Goal: Navigation & Orientation: Find specific page/section

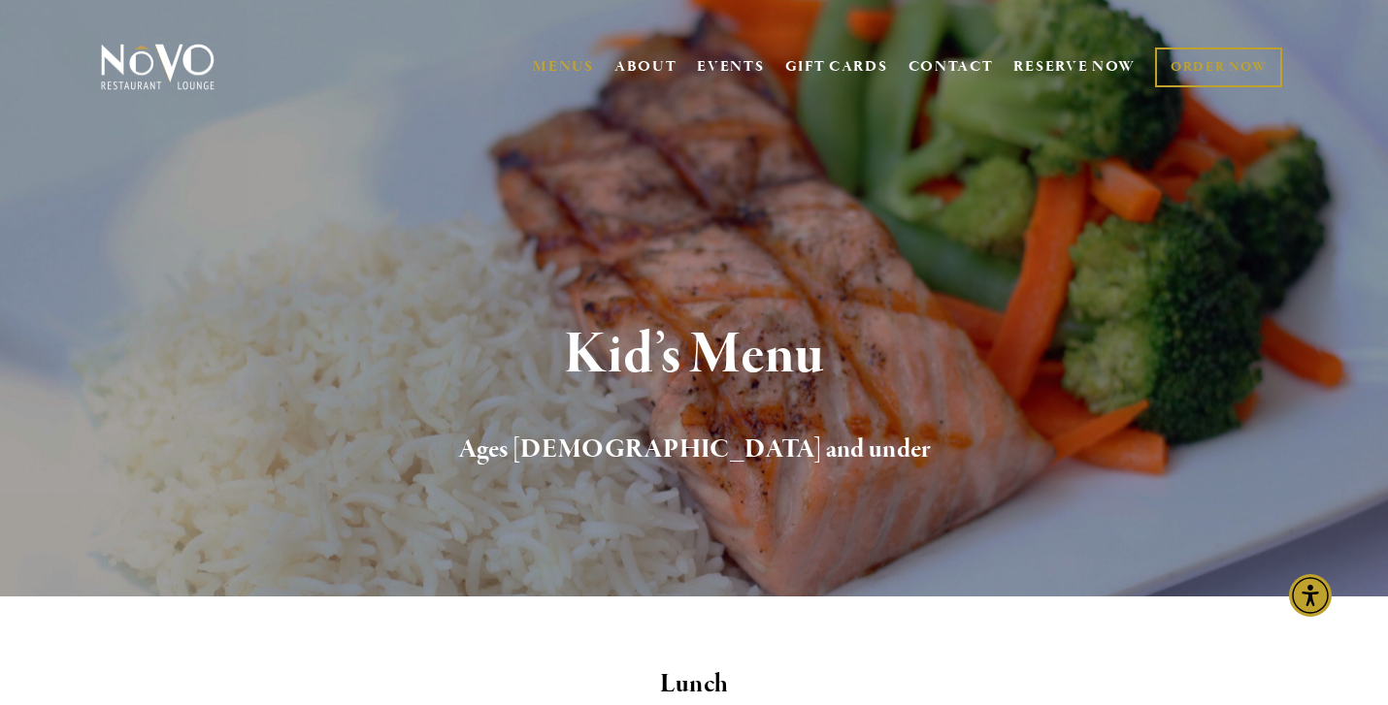
click at [145, 63] on img at bounding box center [157, 67] width 121 height 49
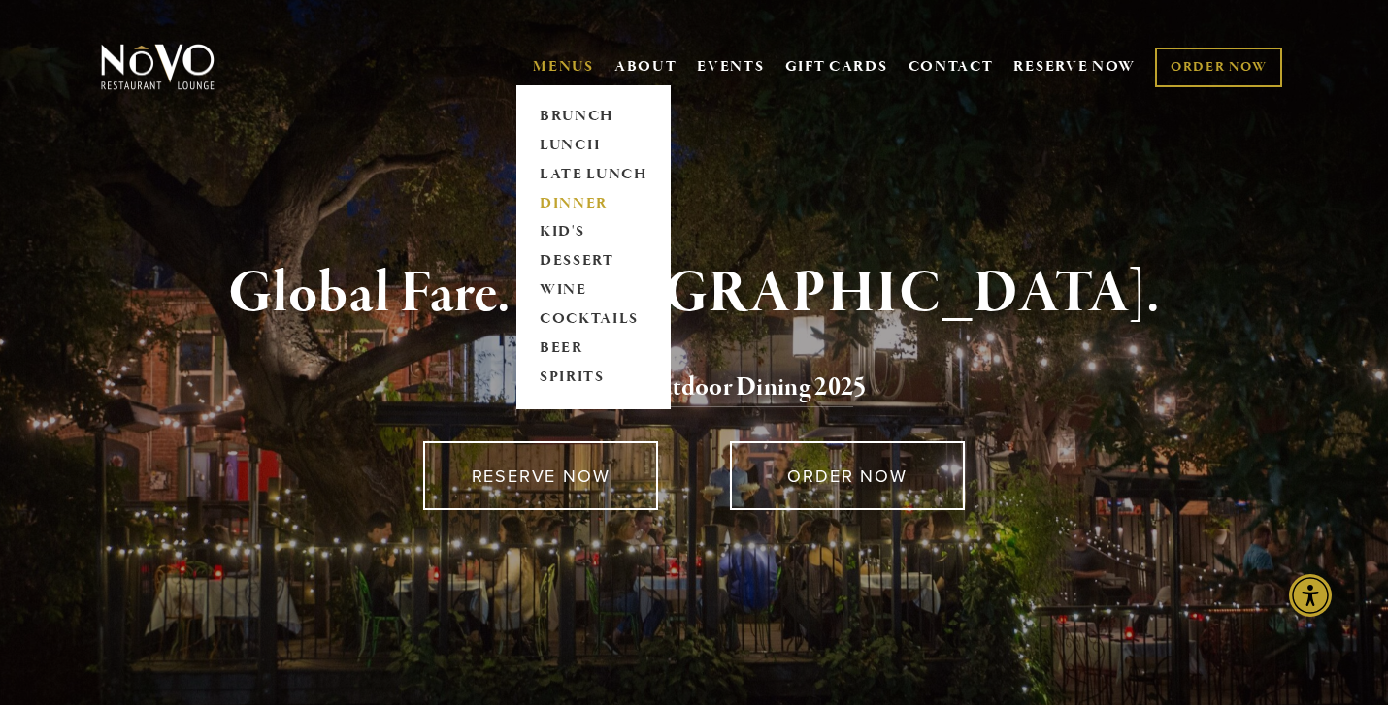
click at [571, 203] on link "DINNER" at bounding box center [593, 203] width 121 height 29
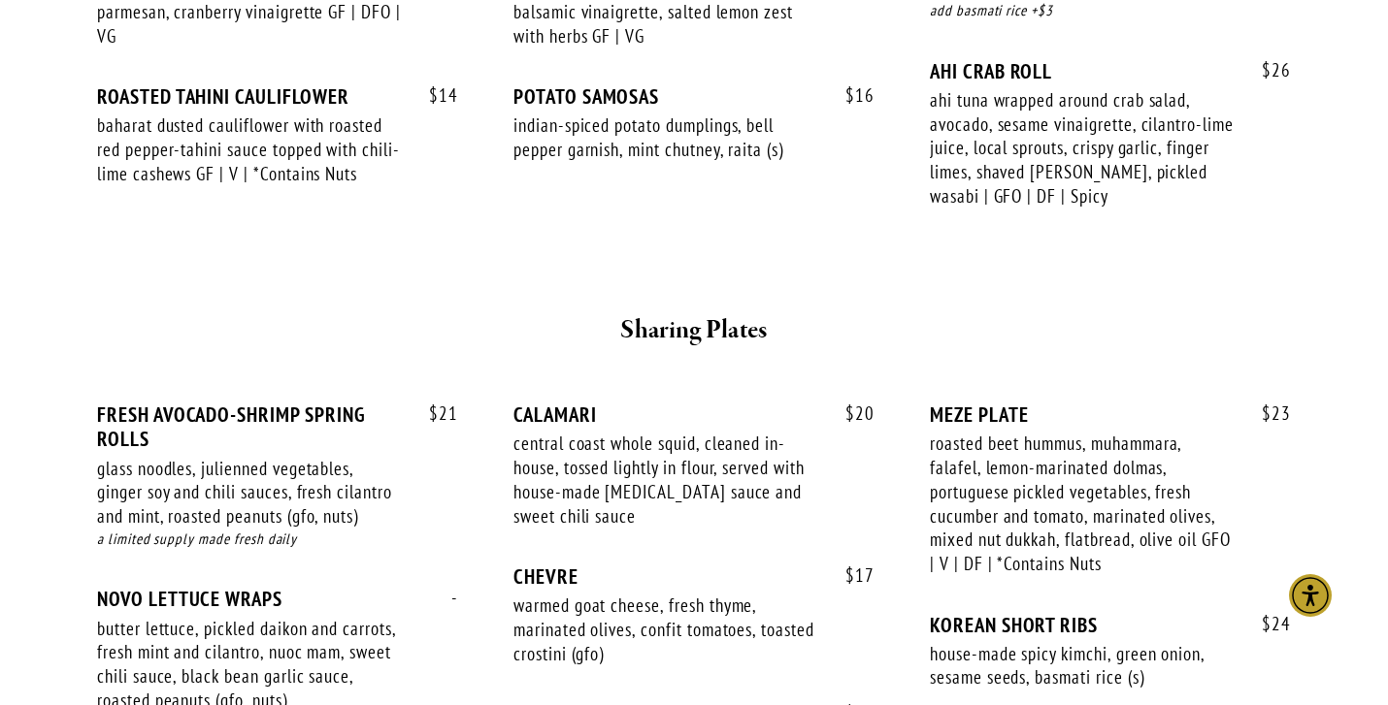
scroll to position [529, 0]
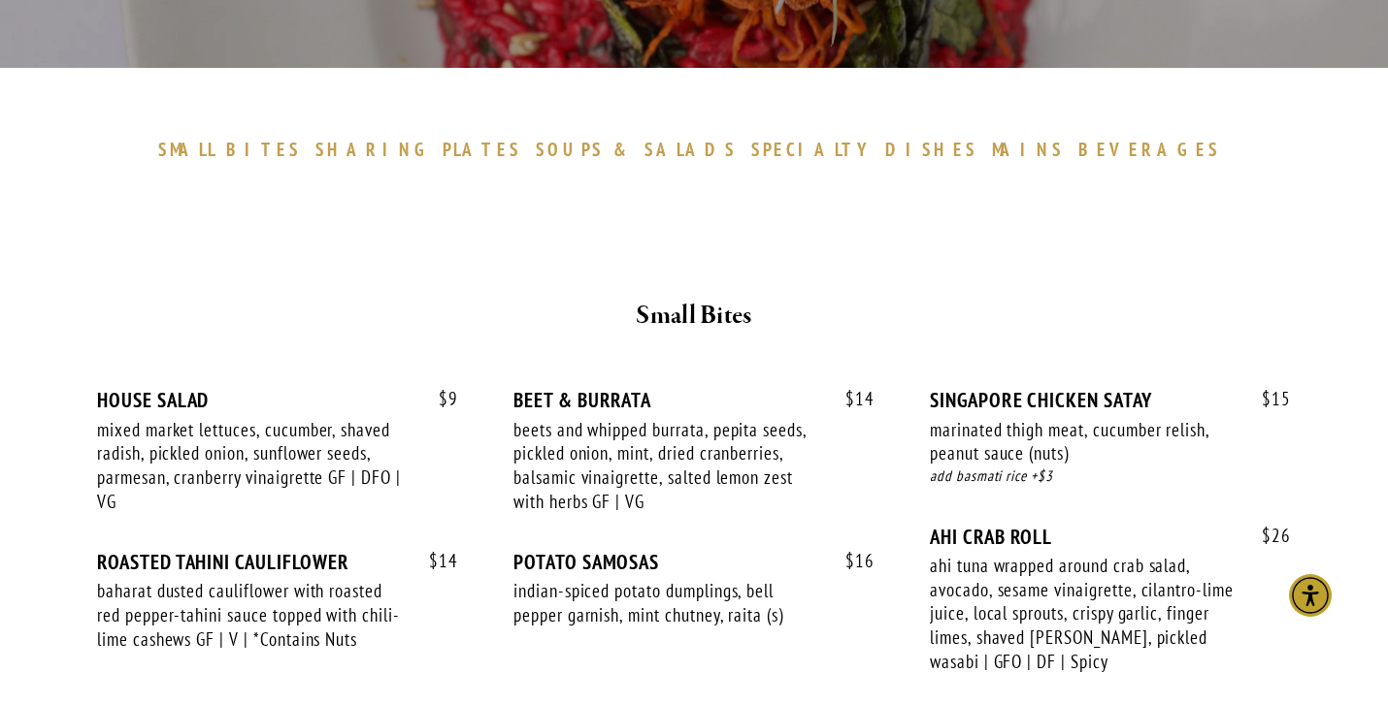
click at [521, 152] on span "PLATES" at bounding box center [481, 149] width 79 height 23
